Goal: Task Accomplishment & Management: Use online tool/utility

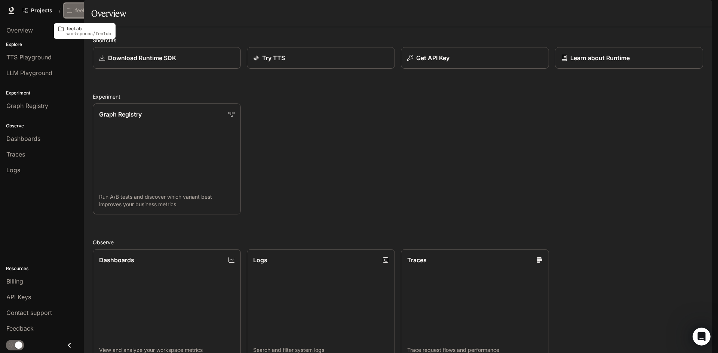
click at [80, 11] on p "feeLab" at bounding box center [83, 10] width 17 height 6
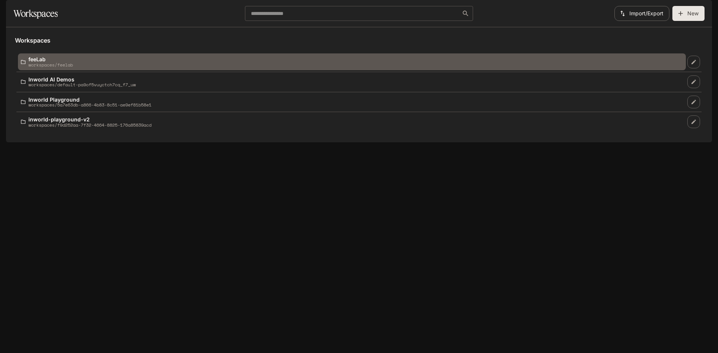
click at [156, 67] on div "feeLab workspaces/feelab" at bounding box center [352, 61] width 662 height 11
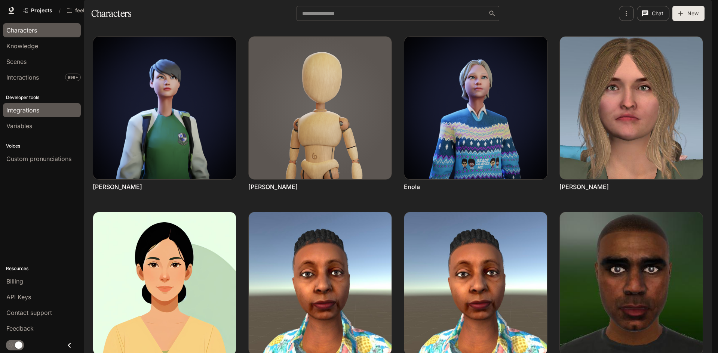
click at [45, 111] on div "Integrations" at bounding box center [41, 110] width 71 height 9
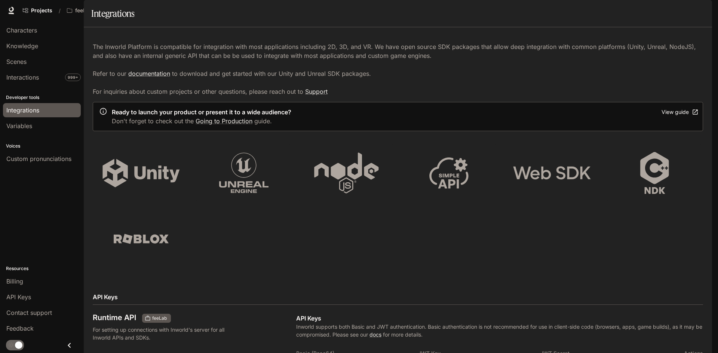
scroll to position [405, 0]
